Goal: Task Accomplishment & Management: Complete application form

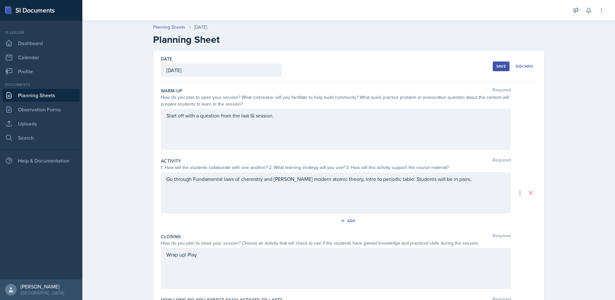
click at [308, 181] on div "Go through Fundamental laws of chemistry and [PERSON_NAME] modern atomic theory…" at bounding box center [336, 192] width 350 height 41
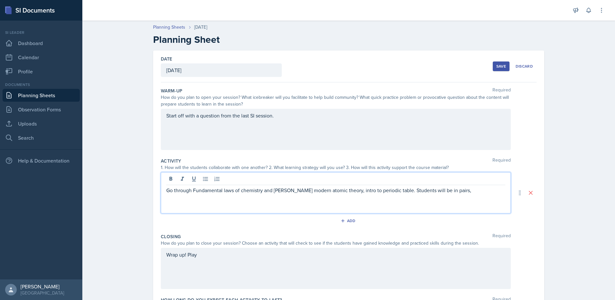
click at [411, 195] on div "Go through Fundamental laws of chemistry and [PERSON_NAME] modern atomic theory…" at bounding box center [336, 192] width 350 height 41
click at [451, 190] on p "Go through Fundamental laws of chemistry and [PERSON_NAME] modern atomic theory…" at bounding box center [335, 190] width 339 height 8
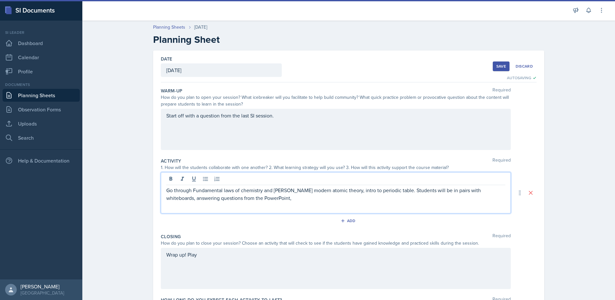
click at [282, 199] on p "Go through Fundamental laws of chemistry and [PERSON_NAME] modern atomic theory…" at bounding box center [335, 193] width 339 height 15
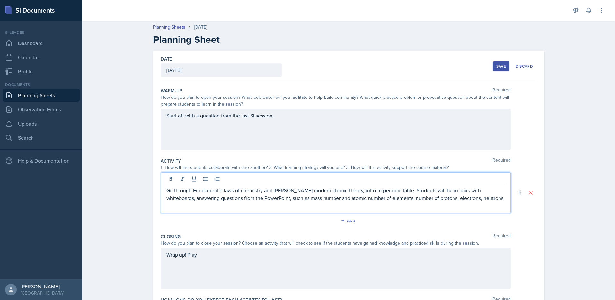
click at [450, 200] on p "Go through Fundamental laws of chemistry and [PERSON_NAME] modern atomic theory…" at bounding box center [335, 193] width 339 height 15
click at [477, 198] on p "Go through Fundamental laws of chemistry and [PERSON_NAME] modern atomic theory…" at bounding box center [335, 193] width 339 height 15
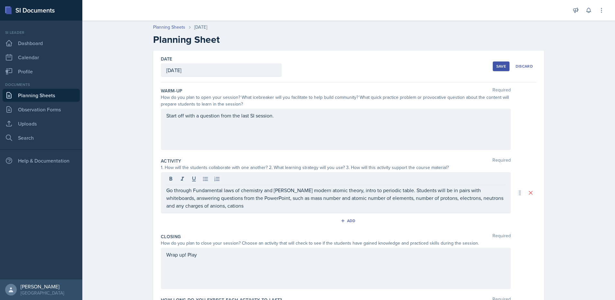
click at [210, 261] on div "Wrap up! Play" at bounding box center [336, 268] width 350 height 41
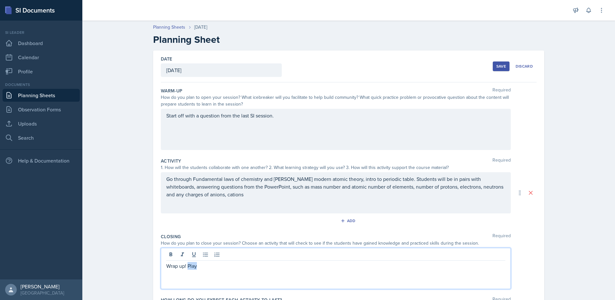
drag, startPoint x: 186, startPoint y: 265, endPoint x: 215, endPoint y: 265, distance: 28.6
click at [215, 265] on p "Wrap up! Play" at bounding box center [335, 266] width 339 height 8
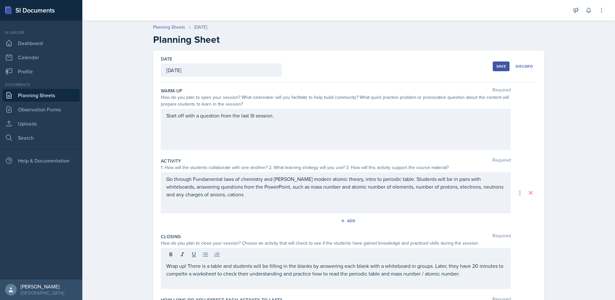
click at [181, 278] on div "Wrap up! There is a table and students will be filling in the blanks by answeri…" at bounding box center [336, 268] width 350 height 41
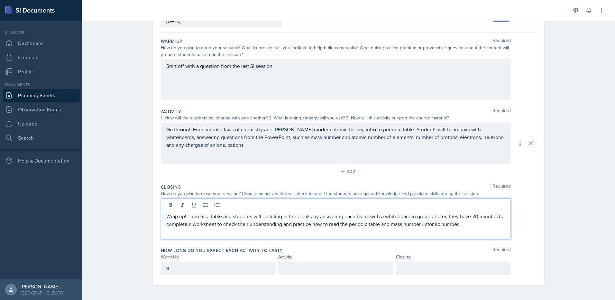
scroll to position [50, 0]
click at [426, 268] on div at bounding box center [453, 267] width 115 height 14
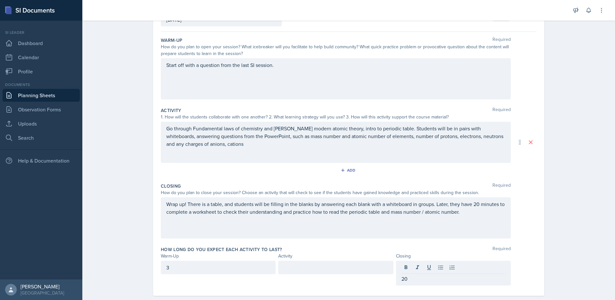
drag, startPoint x: 241, startPoint y: 274, endPoint x: 121, endPoint y: 271, distance: 120.9
click at [121, 271] on div "Planning Sheets [DATE] Planning Sheet Date [DATE] [DATE] 27 28 29 30 31 1 2 3 4…" at bounding box center [348, 139] width 532 height 344
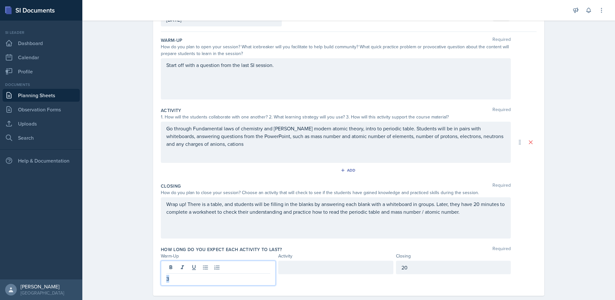
drag, startPoint x: 179, startPoint y: 267, endPoint x: 154, endPoint y: 265, distance: 25.8
click at [154, 265] on div "Date [DATE] [DATE] 27 28 29 30 31 1 2 3 4 5 6 7 8 9 10 11 12 13 14 15 16 17 18 …" at bounding box center [348, 147] width 391 height 295
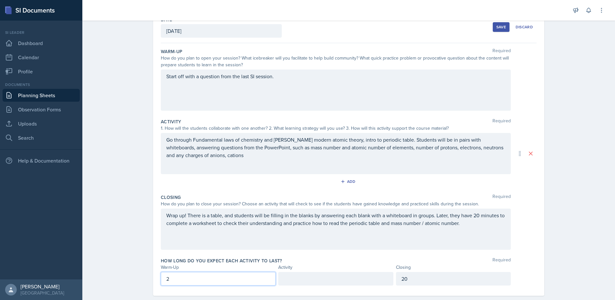
click at [312, 271] on div "How long do you expect each activity to last? Required Warm-Up Activity Closing…" at bounding box center [348, 273] width 375 height 36
click at [315, 278] on p at bounding box center [336, 279] width 104 height 8
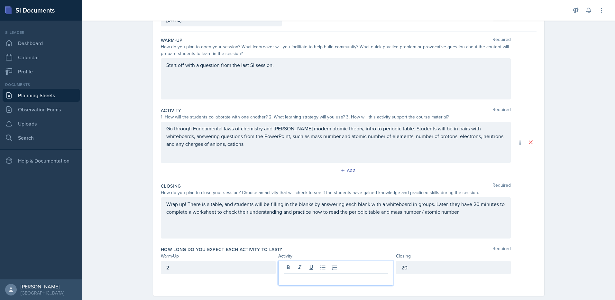
click at [371, 277] on p at bounding box center [336, 279] width 104 height 8
click at [311, 277] on p at bounding box center [336, 279] width 104 height 8
click at [351, 232] on div "Wrap up! There is a table, and students will be filling in the blanks by answer…" at bounding box center [336, 217] width 350 height 41
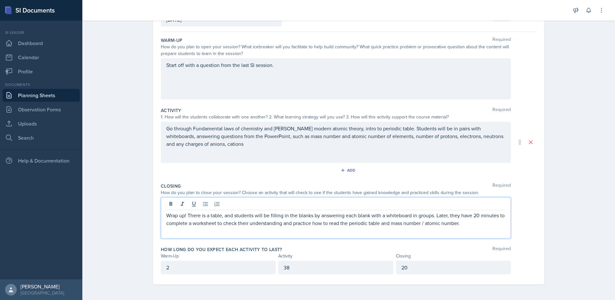
click at [556, 177] on div "Planning Sheets [DATE] Planning Sheet Date [DATE] [DATE] 27 28 29 30 31 1 2 3 4…" at bounding box center [348, 133] width 532 height 333
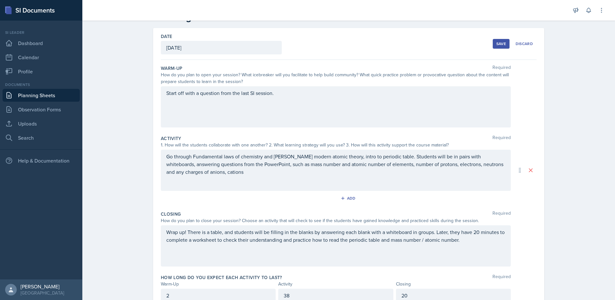
scroll to position [0, 0]
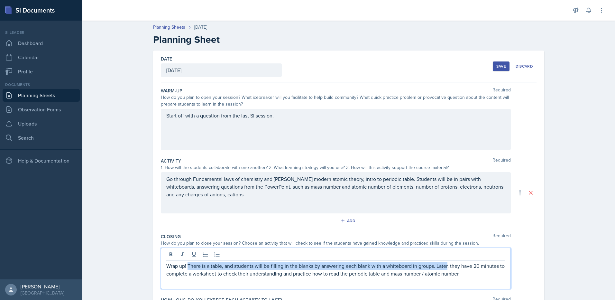
drag, startPoint x: 185, startPoint y: 253, endPoint x: 446, endPoint y: 264, distance: 260.6
click at [446, 264] on p "Wrap up! There is a table, and students will be filling in the blanks by answer…" at bounding box center [335, 269] width 339 height 15
copy p "There is a table, and students will be filling in the blanks by answering each …"
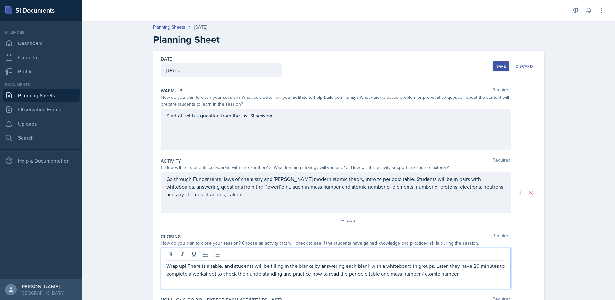
click at [312, 193] on p "Go through Fundamental laws of chemistry and [PERSON_NAME] modern atomic theory…" at bounding box center [335, 186] width 339 height 23
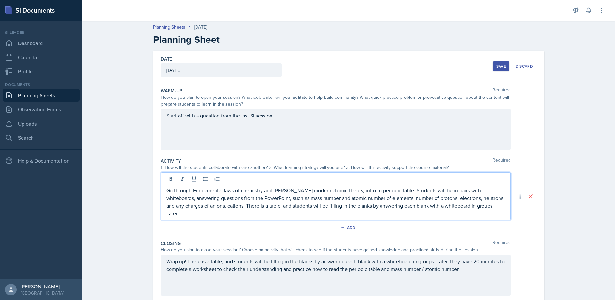
click at [225, 203] on p "Go through Fundamental laws of chemistry and [PERSON_NAME] modern atomic theory…" at bounding box center [335, 201] width 339 height 31
click at [290, 209] on p "Go through Fundamental laws of chemistry and [PERSON_NAME] modern atomic theory…" at bounding box center [335, 201] width 339 height 31
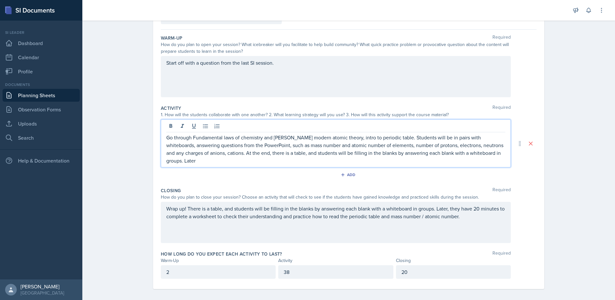
scroll to position [57, 0]
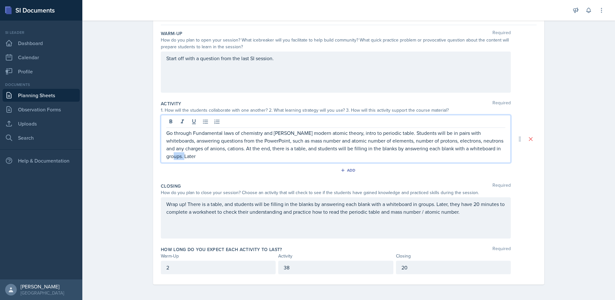
drag, startPoint x: 228, startPoint y: 154, endPoint x: 95, endPoint y: 156, distance: 132.5
click at [95, 156] on div "Planning Sheets [DATE] Planning Sheet Date [DATE] [DATE] 27 28 29 30 31 1 2 3 4…" at bounding box center [348, 129] width 532 height 339
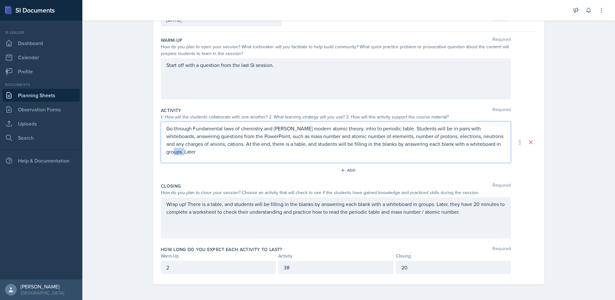
scroll to position [46, 0]
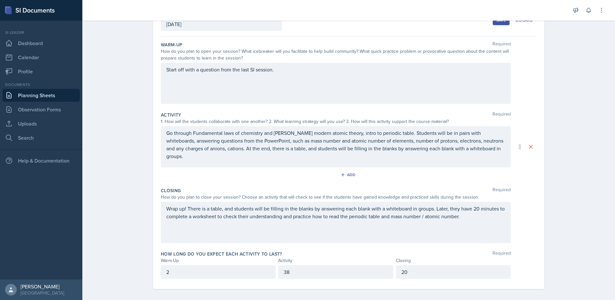
click at [246, 232] on div "Wrap up! There is a table, and students will be filling in the blanks by answer…" at bounding box center [336, 222] width 350 height 41
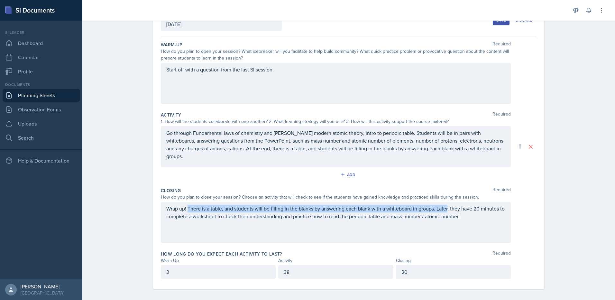
scroll to position [50, 0]
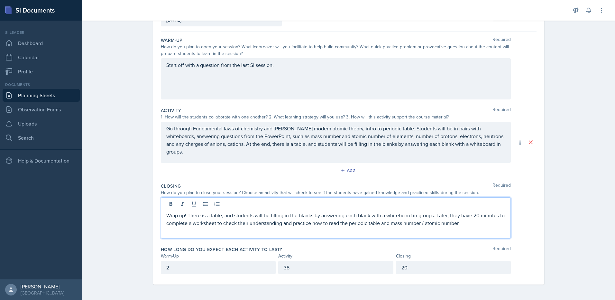
click at [248, 227] on div "Wrap up! There is a table, and students will be filling in the blanks by answer…" at bounding box center [336, 217] width 350 height 41
click at [475, 220] on p "Wrap up! There is a table, and students will be filling in the blanks by answer…" at bounding box center [335, 218] width 339 height 15
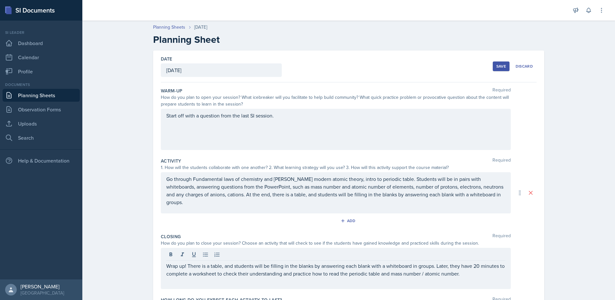
click at [493, 66] on button "Save" at bounding box center [500, 66] width 17 height 10
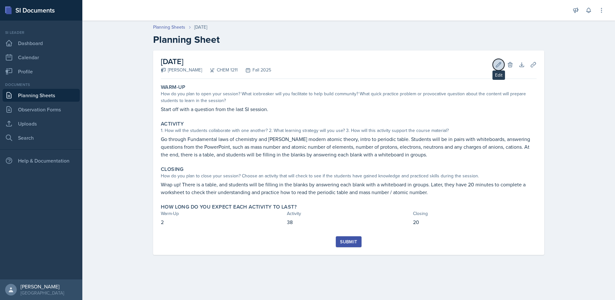
click at [501, 66] on icon at bounding box center [498, 64] width 6 height 6
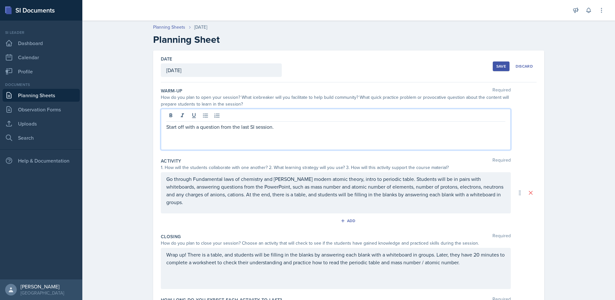
click at [307, 116] on div "Start off with a question from the last SI session." at bounding box center [336, 129] width 350 height 41
click at [498, 68] on div "Save" at bounding box center [501, 66] width 10 height 5
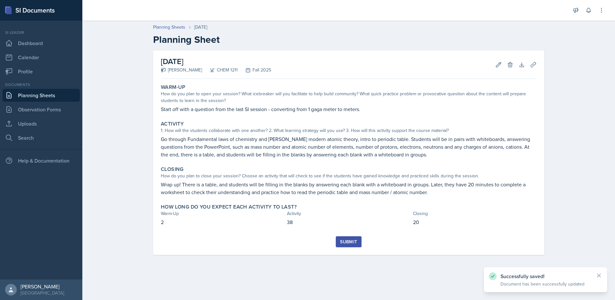
click at [352, 242] on div "Submit" at bounding box center [348, 241] width 17 height 5
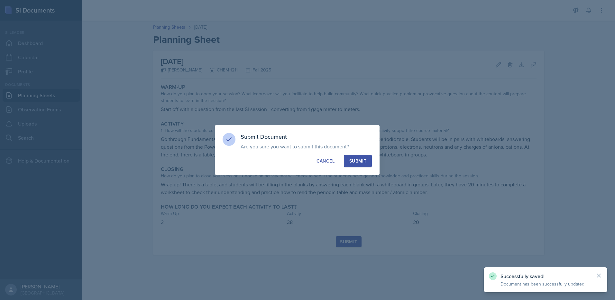
click at [357, 165] on button "Submit" at bounding box center [358, 161] width 28 height 12
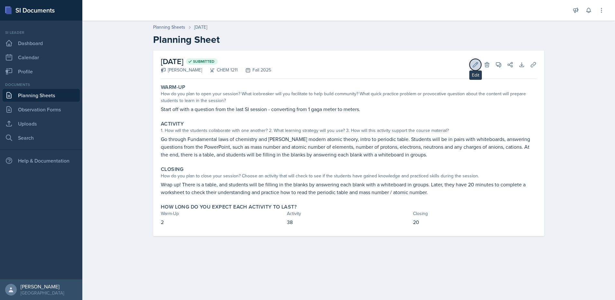
click at [476, 64] on icon at bounding box center [475, 64] width 6 height 6
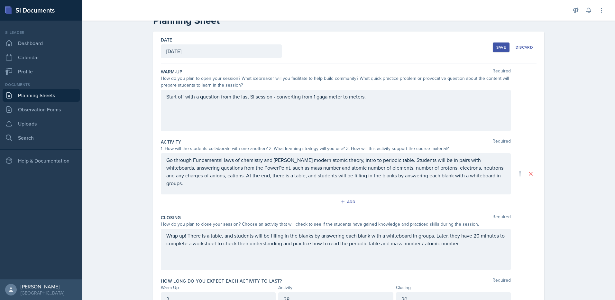
scroll to position [50, 0]
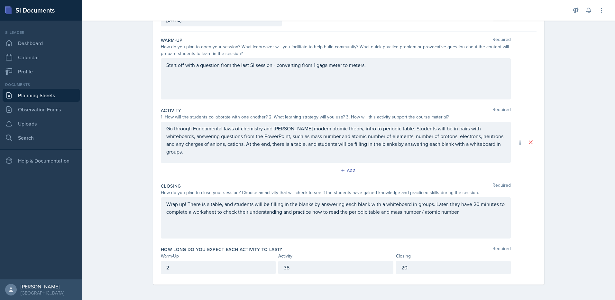
click at [479, 215] on div "Wrap up! There is a table, and students will be filling in the blanks by answer…" at bounding box center [336, 217] width 350 height 41
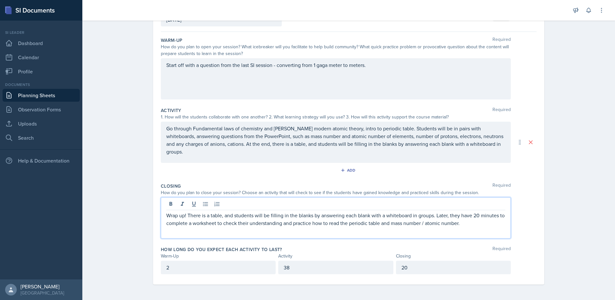
click at [474, 221] on p "Wrap up! There is a table, and students will be filling in the blanks by answer…" at bounding box center [335, 218] width 339 height 15
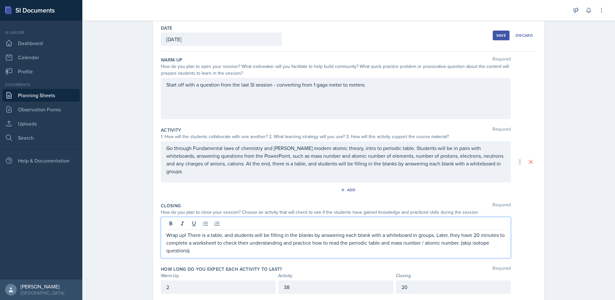
scroll to position [0, 0]
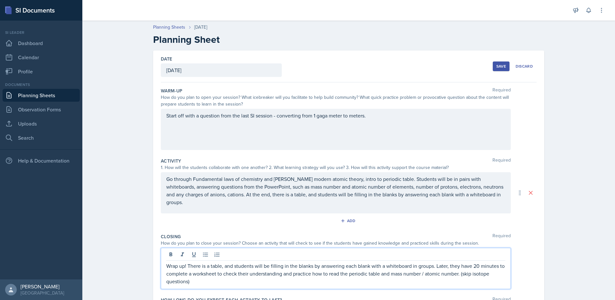
click at [500, 65] on div "Save" at bounding box center [501, 66] width 10 height 5
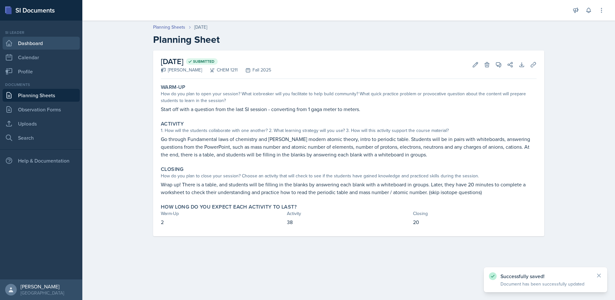
click at [31, 44] on link "Dashboard" at bounding box center [41, 43] width 77 height 13
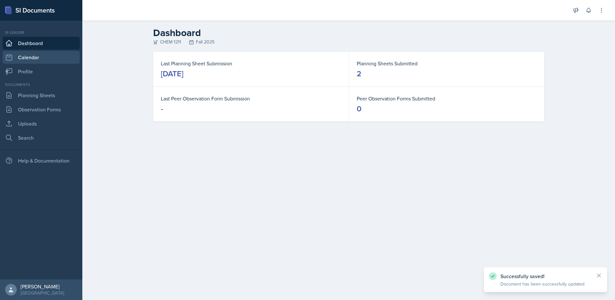
click at [59, 57] on link "Calendar" at bounding box center [41, 57] width 77 height 13
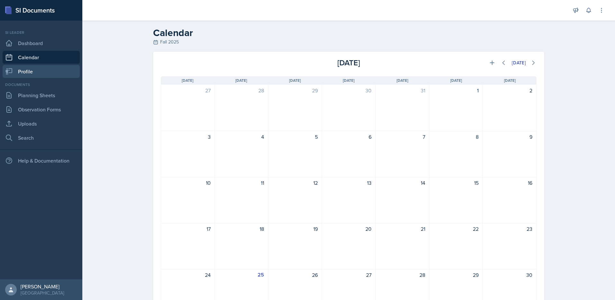
click at [58, 68] on link "Profile" at bounding box center [41, 71] width 77 height 13
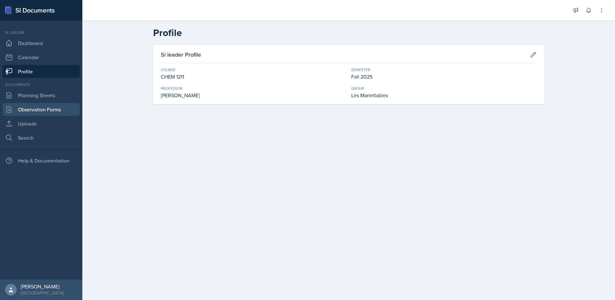
click at [53, 103] on link "Observation Forms" at bounding box center [41, 109] width 77 height 13
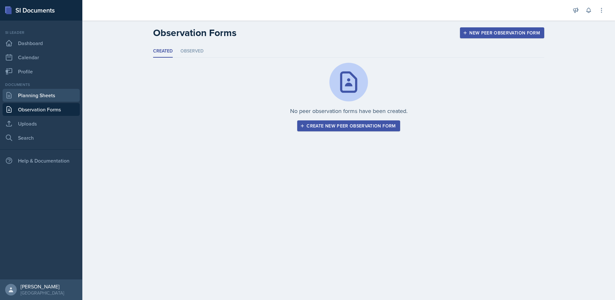
click at [53, 98] on link "Planning Sheets" at bounding box center [41, 95] width 77 height 13
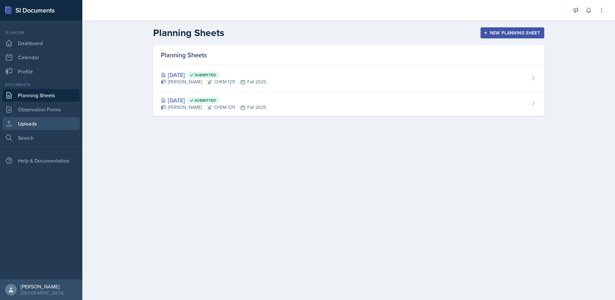
click at [53, 117] on link "Uploads" at bounding box center [41, 123] width 77 height 13
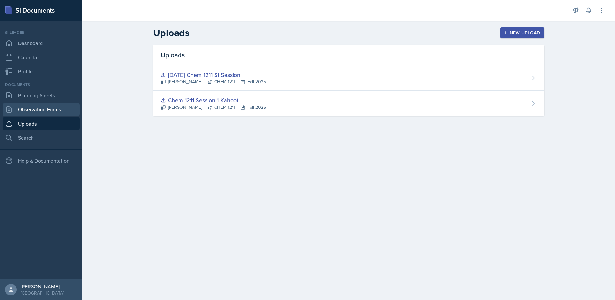
click at [56, 111] on link "Observation Forms" at bounding box center [41, 109] width 77 height 13
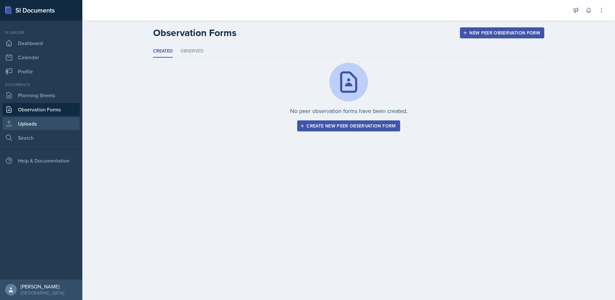
click at [56, 122] on link "Uploads" at bounding box center [41, 123] width 77 height 13
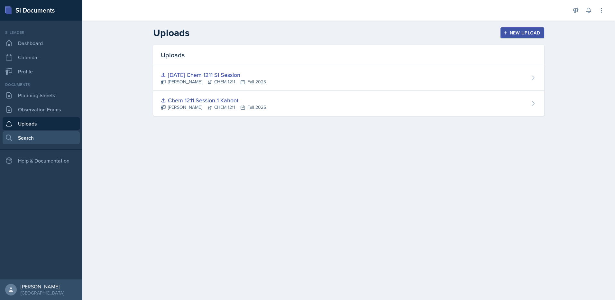
click at [51, 138] on link "Search" at bounding box center [41, 137] width 77 height 13
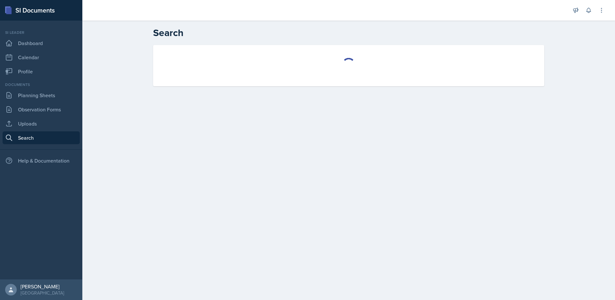
select select "all"
select select "1"
